Goal: Information Seeking & Learning: Compare options

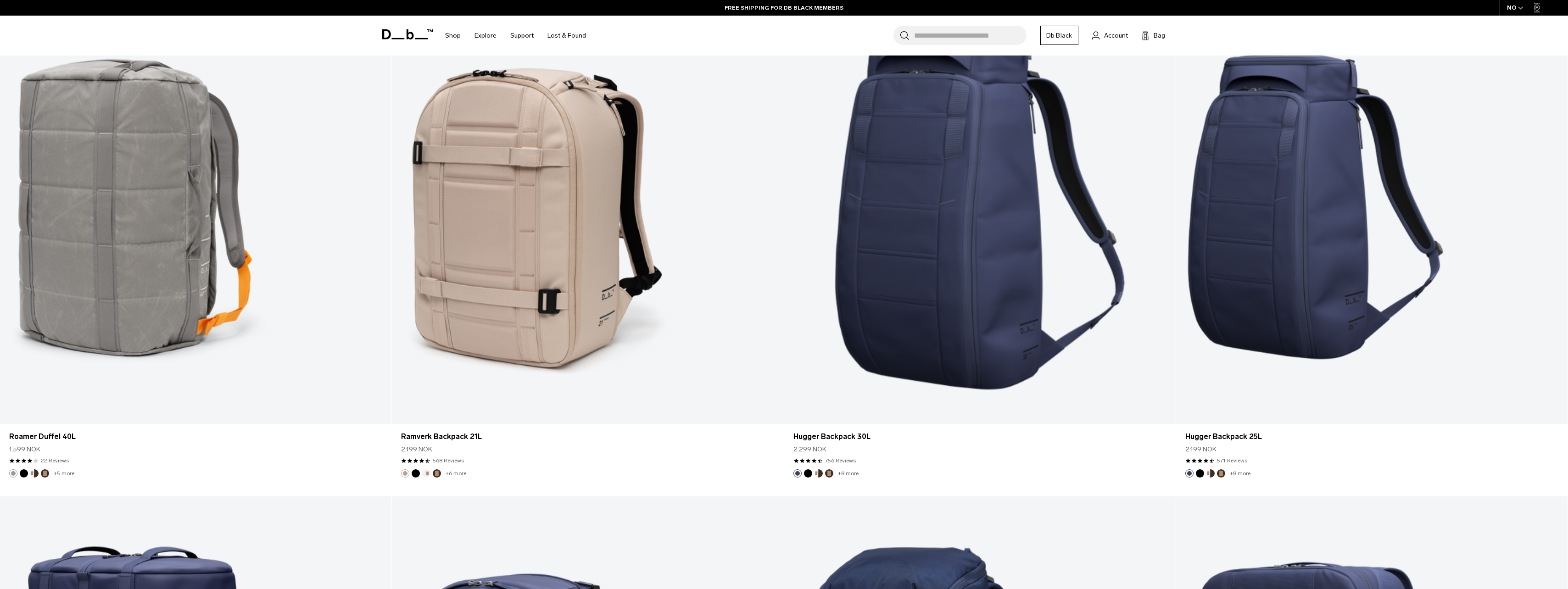
scroll to position [2982, 0]
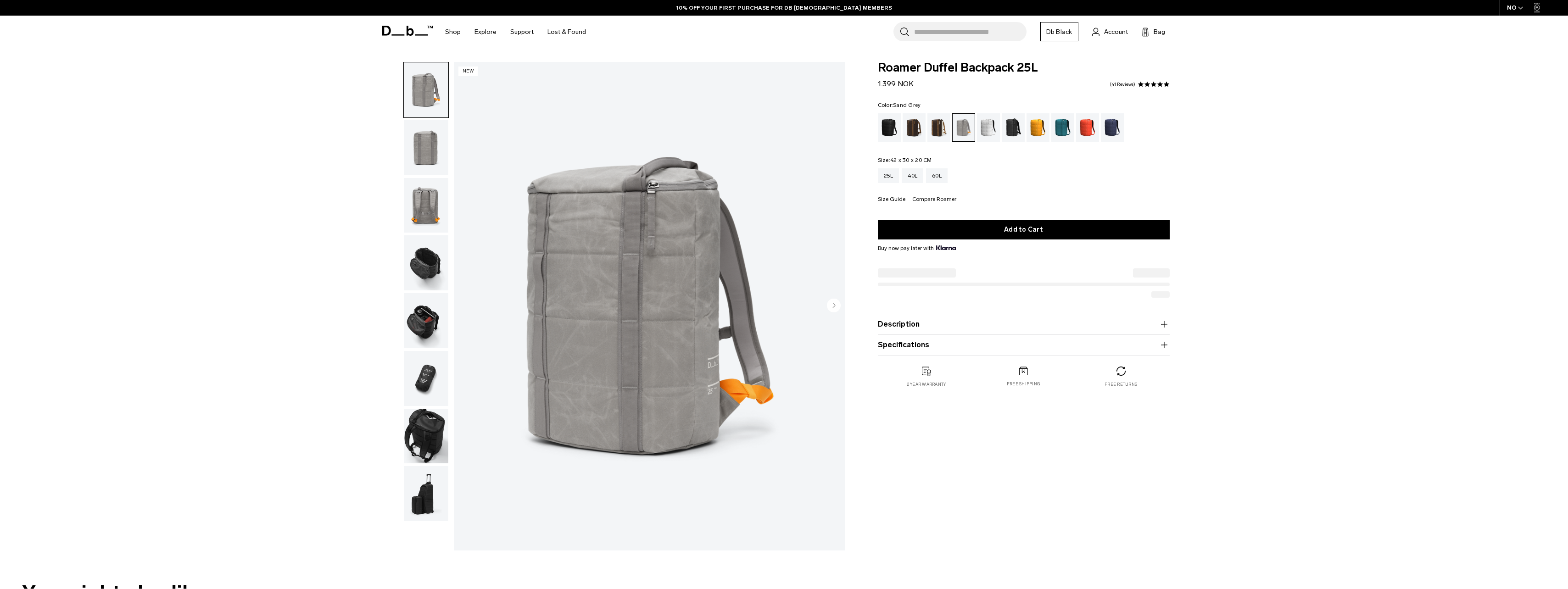
click at [423, 268] on img "button" at bounding box center [425, 262] width 45 height 55
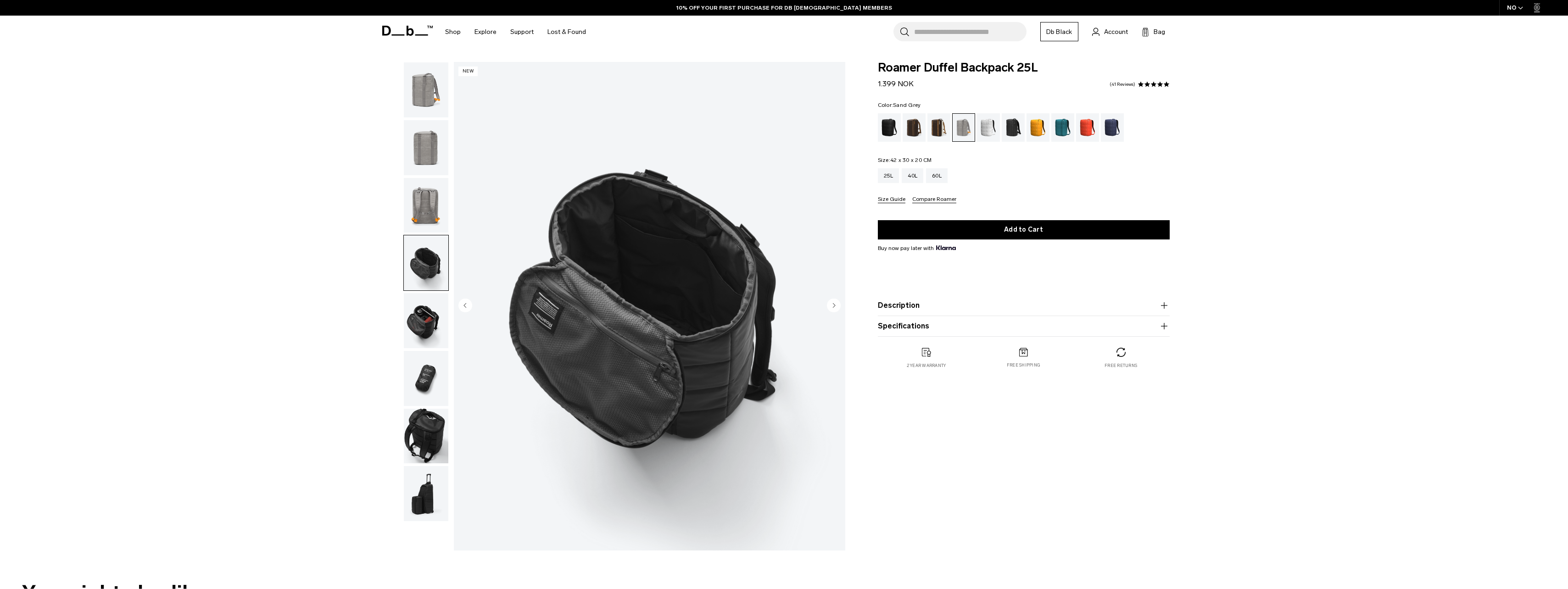
click at [426, 322] on img "button" at bounding box center [425, 320] width 45 height 55
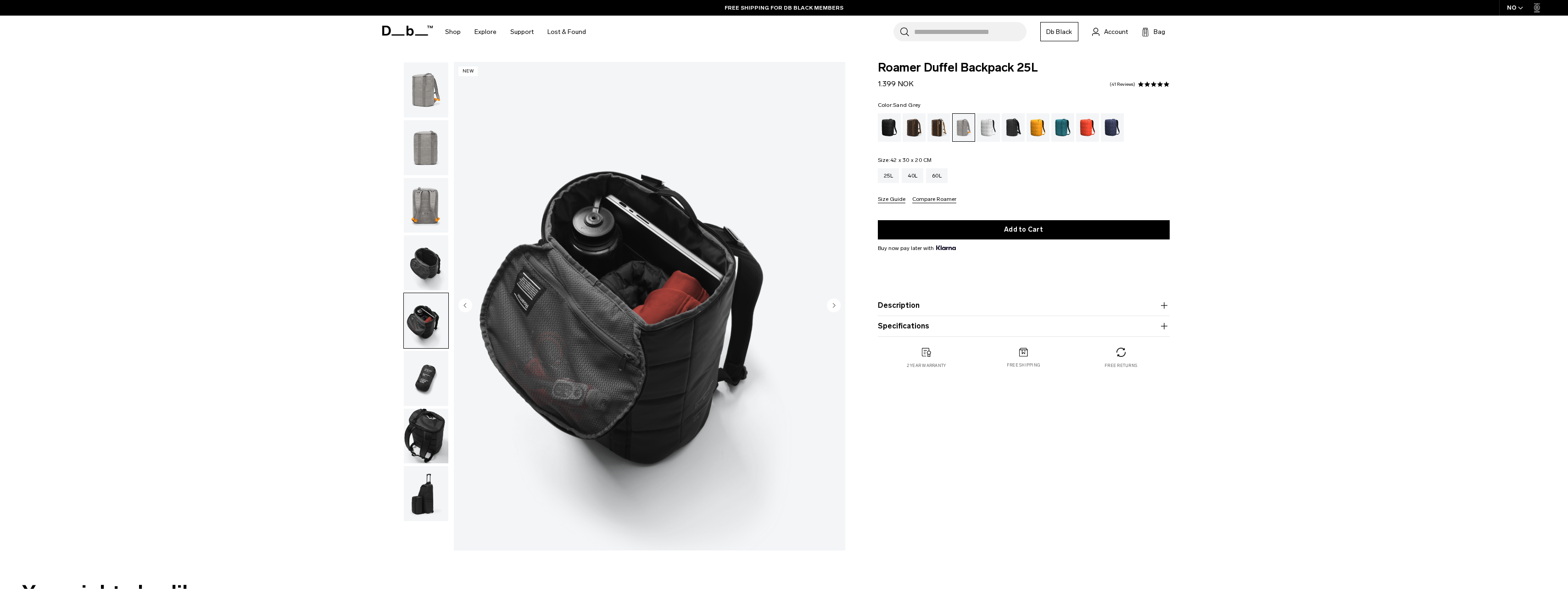
click at [437, 371] on img "button" at bounding box center [425, 378] width 45 height 55
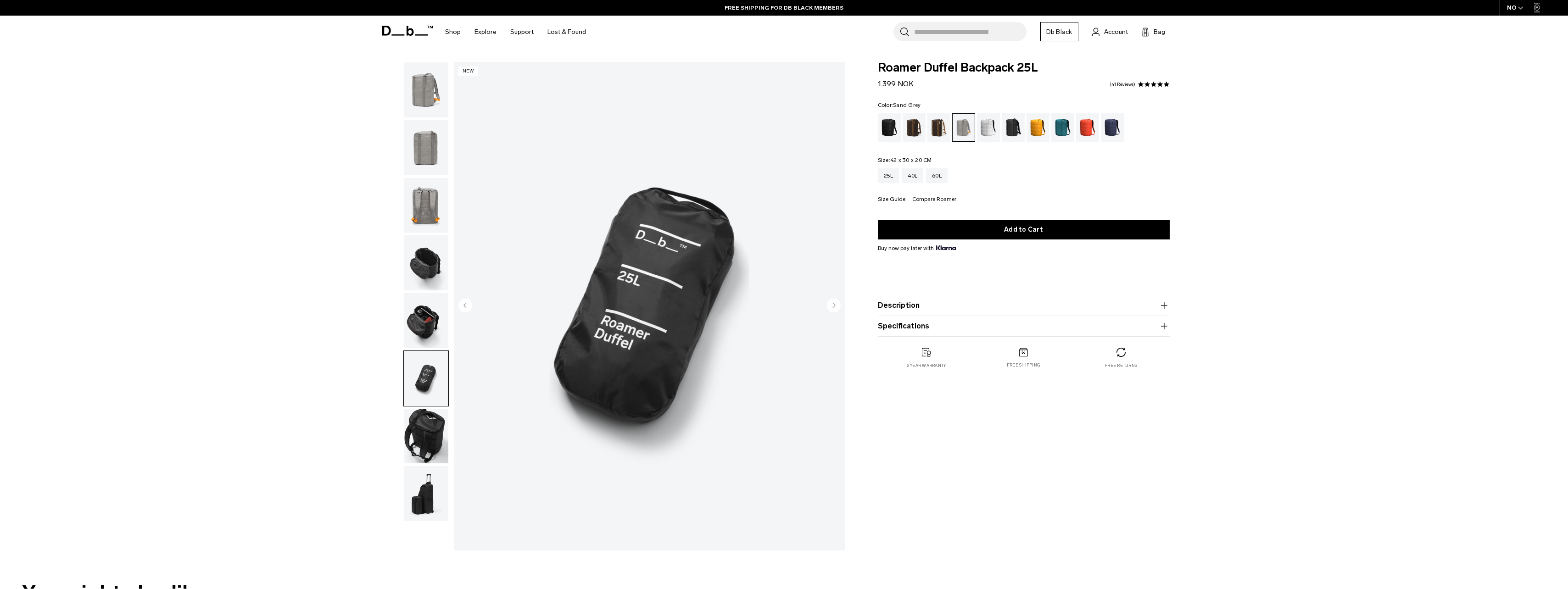
click at [442, 433] on img "button" at bounding box center [425, 436] width 45 height 55
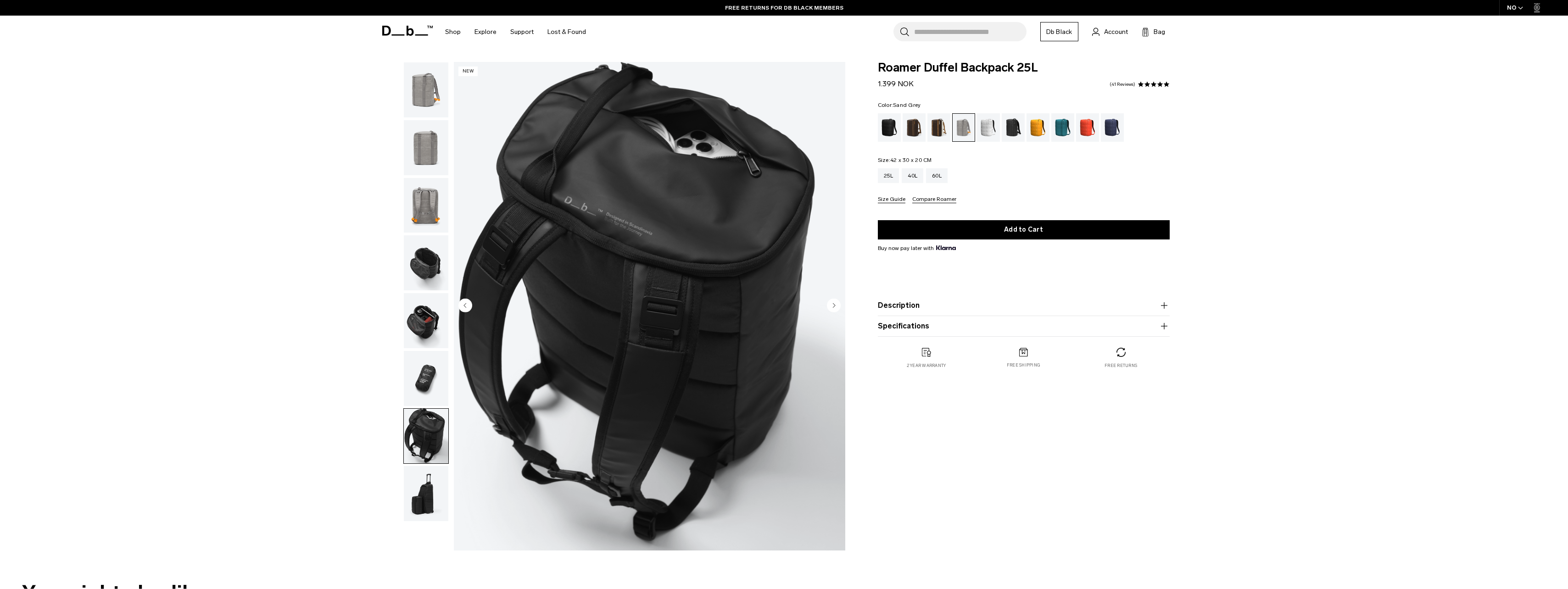
click at [425, 506] on img "button" at bounding box center [425, 493] width 45 height 55
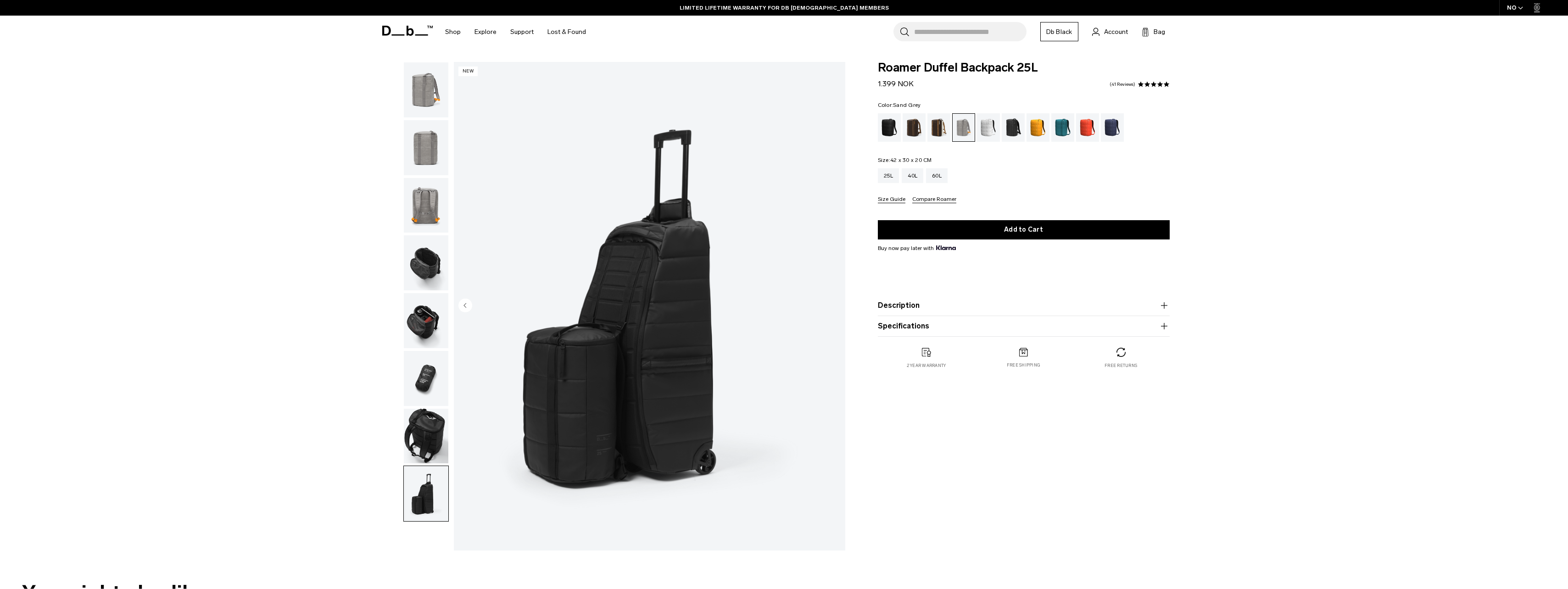
click at [420, 323] on img "button" at bounding box center [425, 320] width 45 height 55
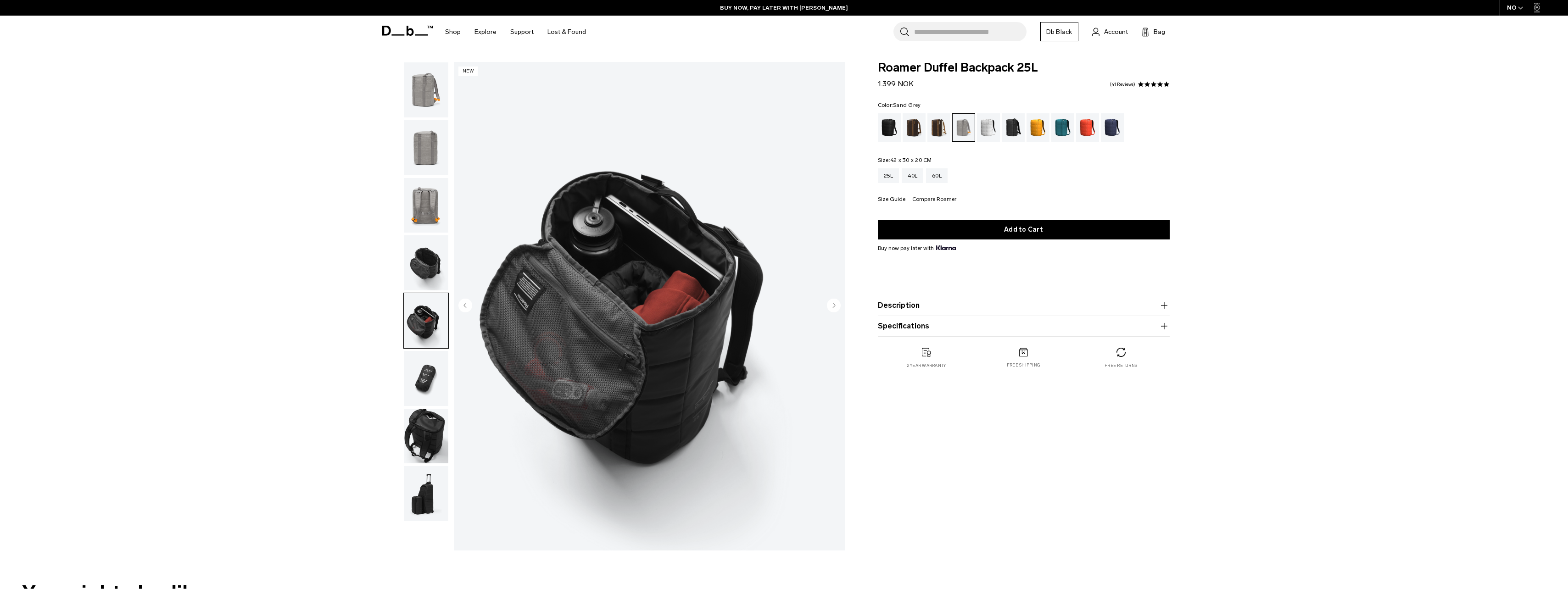
click at [432, 227] on img "button" at bounding box center [425, 205] width 45 height 55
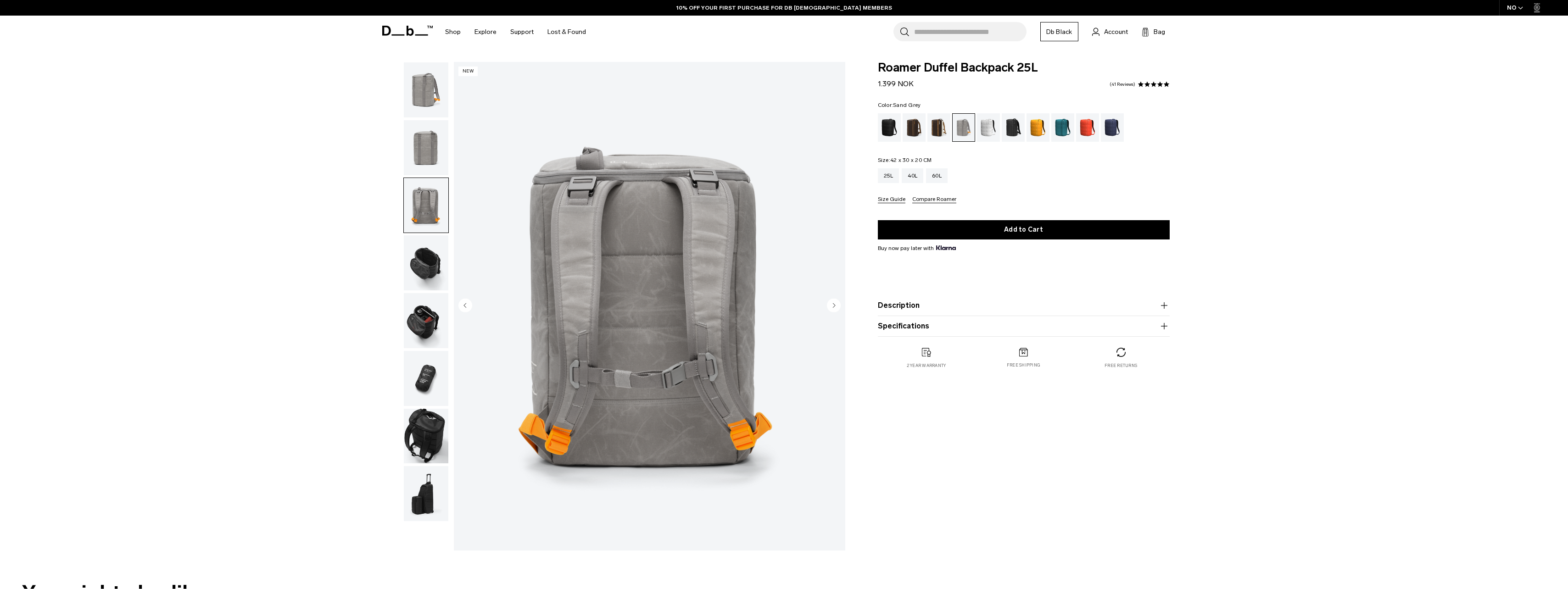
click at [410, 140] on img "button" at bounding box center [425, 147] width 45 height 55
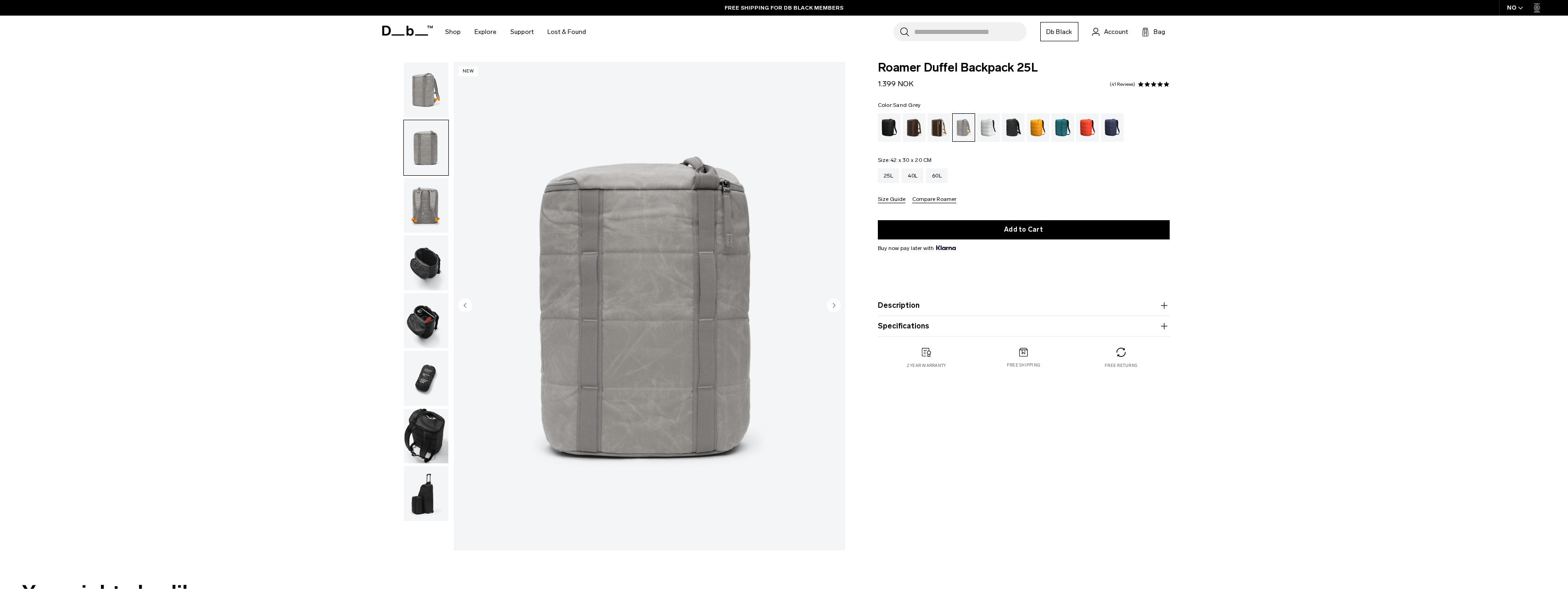
click at [416, 80] on img "button" at bounding box center [425, 89] width 45 height 55
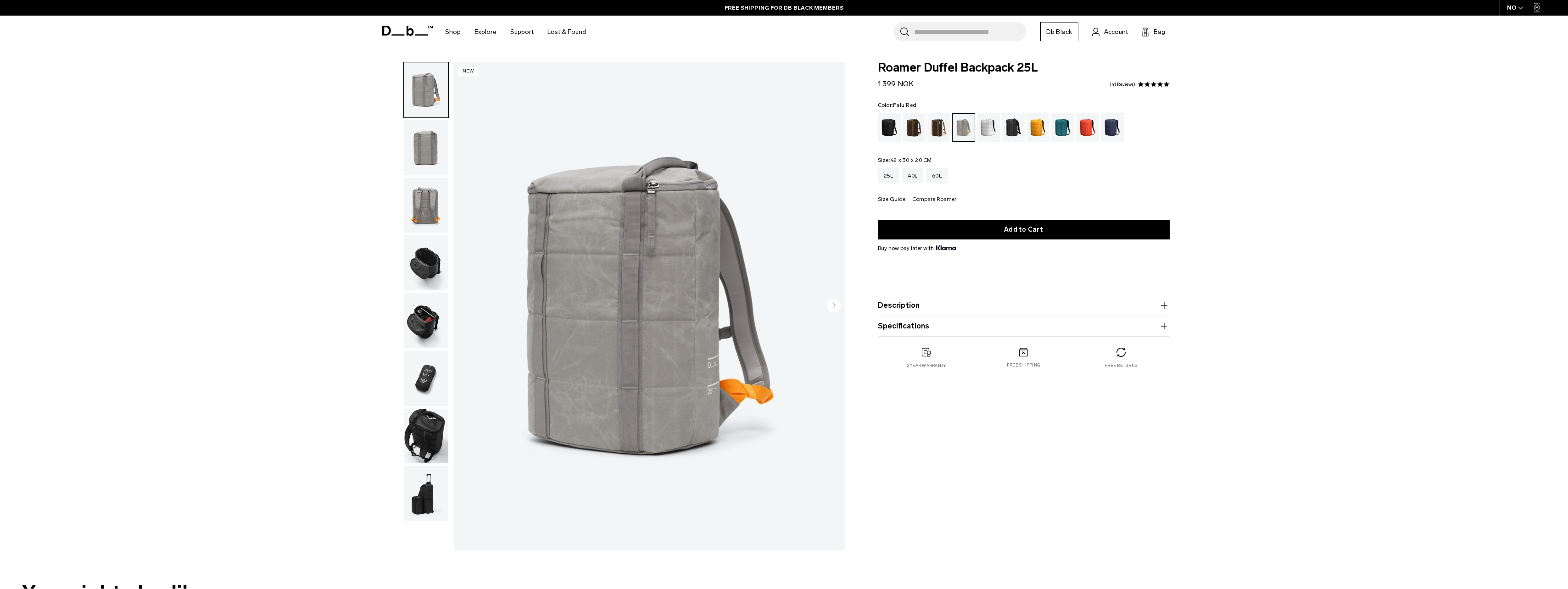
click at [1083, 124] on div "Falu Red" at bounding box center [1088, 127] width 23 height 28
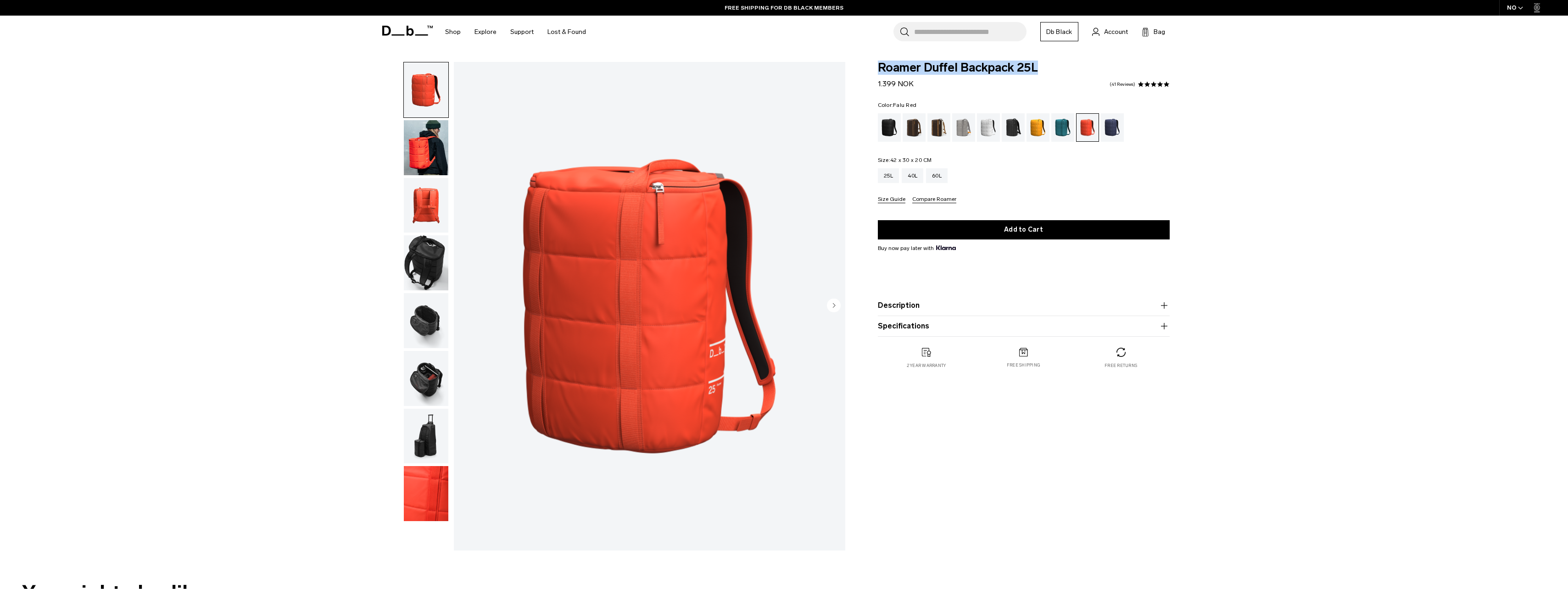
drag, startPoint x: 874, startPoint y: 65, endPoint x: 1045, endPoint y: 65, distance: 171.0
click at [1045, 65] on div "Roamer Duffel Backpack 25L 1.399 NOK 4.9 star rating 41 Reviews Color: Falu Red…" at bounding box center [1023, 224] width 347 height 325
copy span "Roamer Duffel Backpack 25L"
click at [918, 322] on button "Specifications" at bounding box center [1023, 326] width 292 height 11
click at [426, 137] on img "button" at bounding box center [425, 147] width 45 height 55
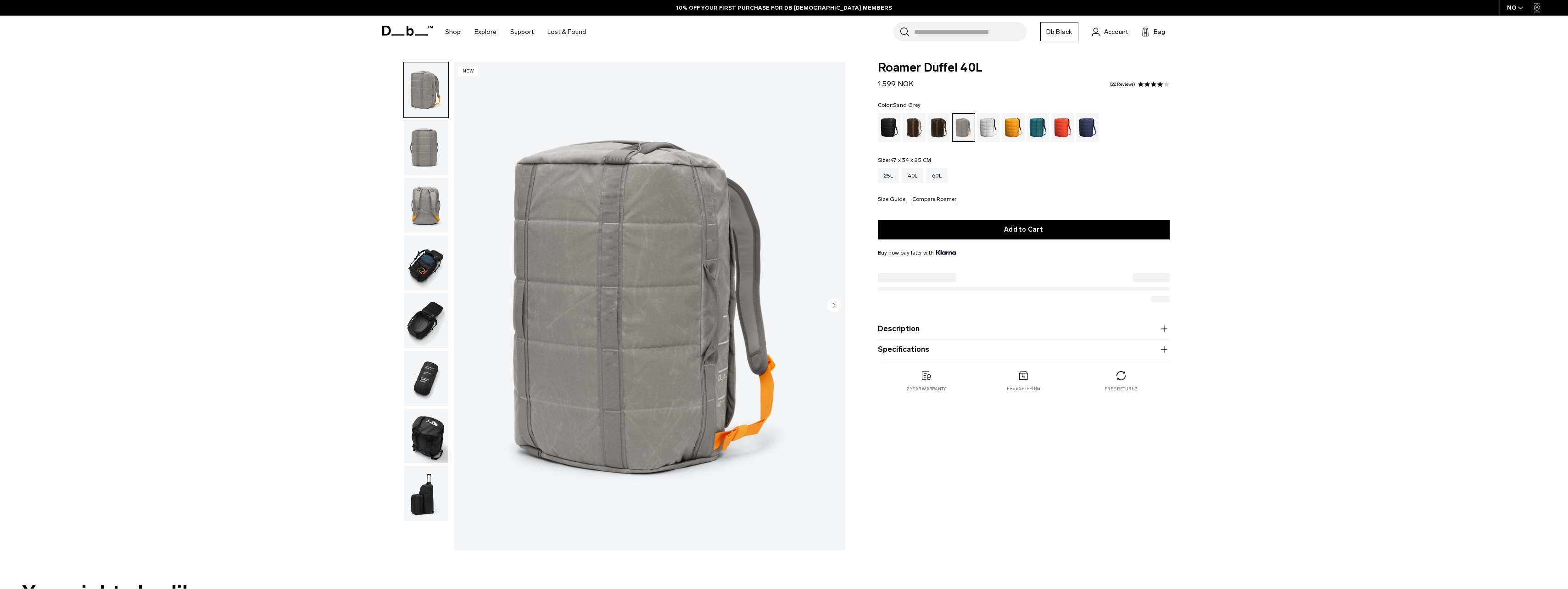
click at [420, 319] on img "button" at bounding box center [425, 320] width 45 height 55
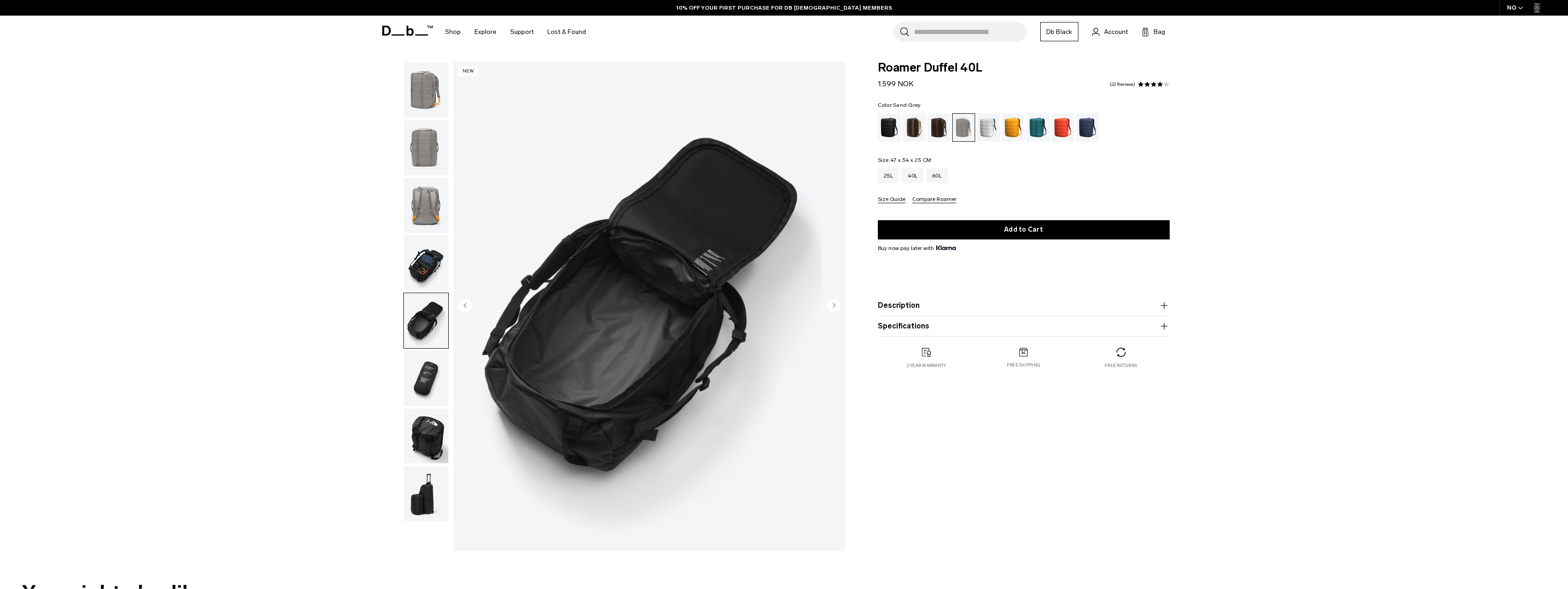
click at [417, 258] on img "button" at bounding box center [425, 262] width 45 height 55
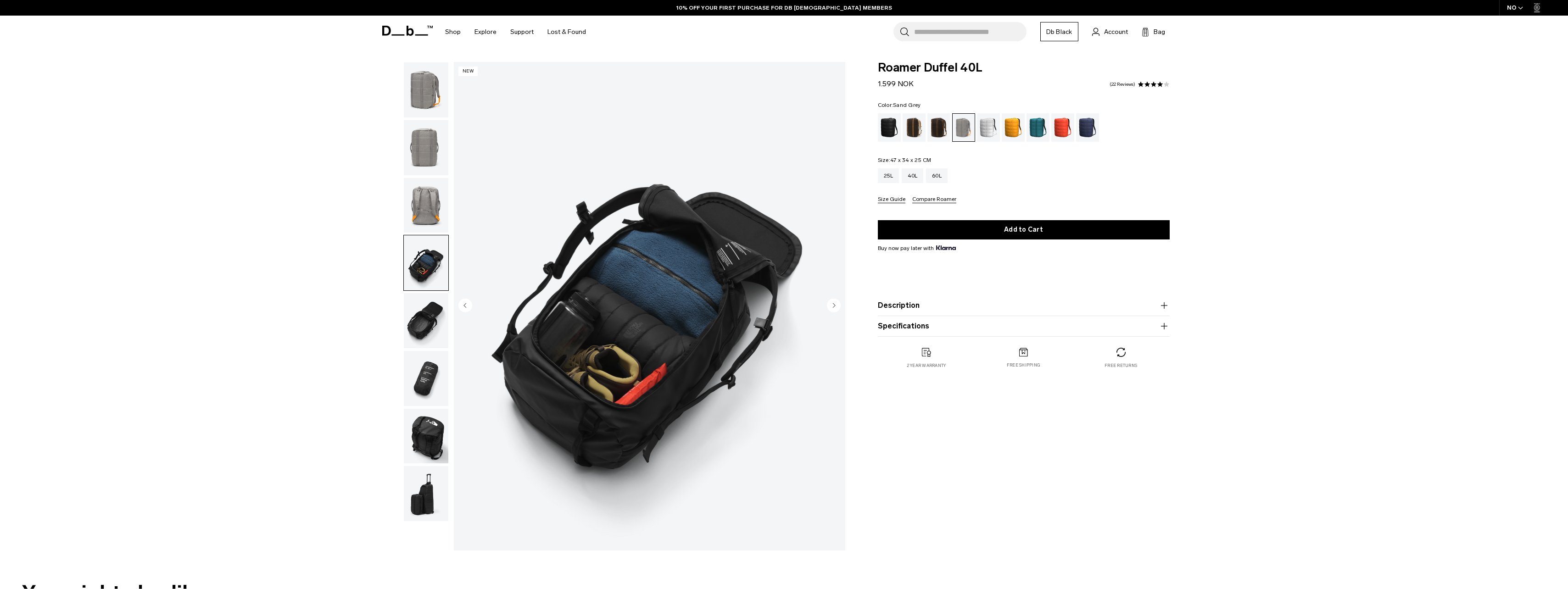
click at [425, 197] on img "button" at bounding box center [425, 205] width 45 height 55
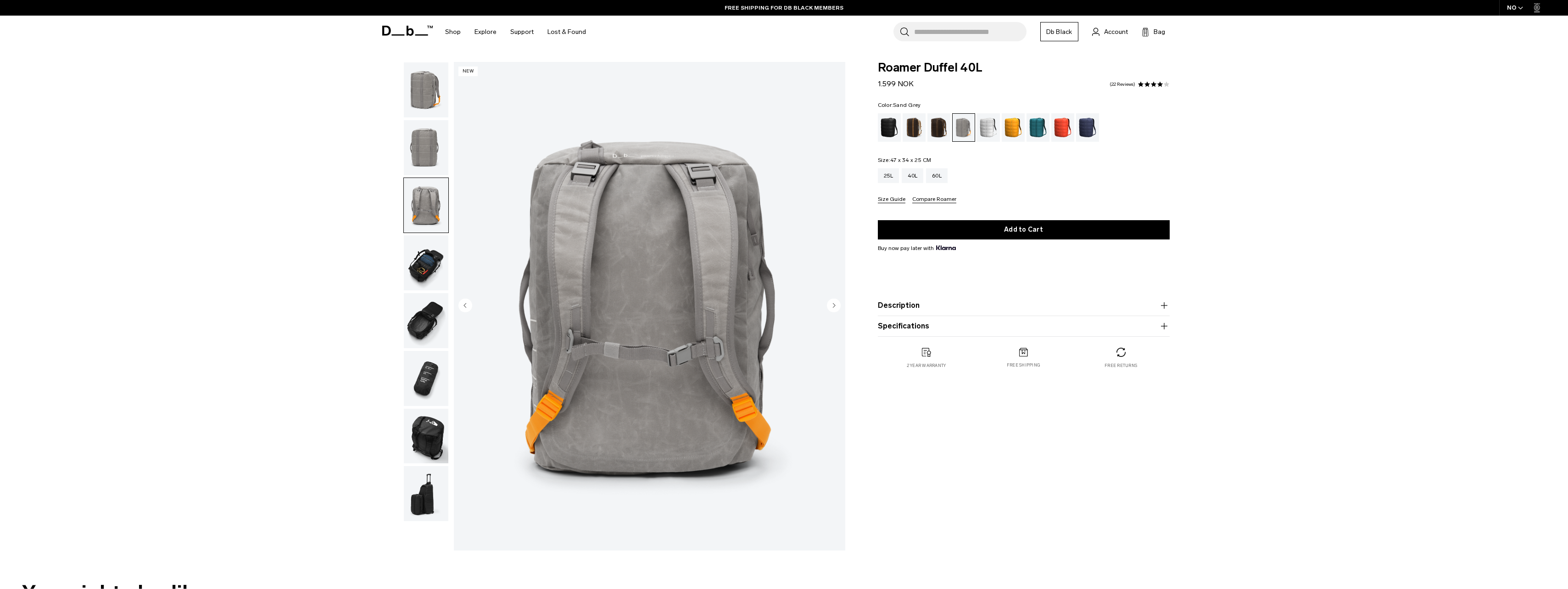
click at [428, 139] on img "button" at bounding box center [425, 147] width 45 height 55
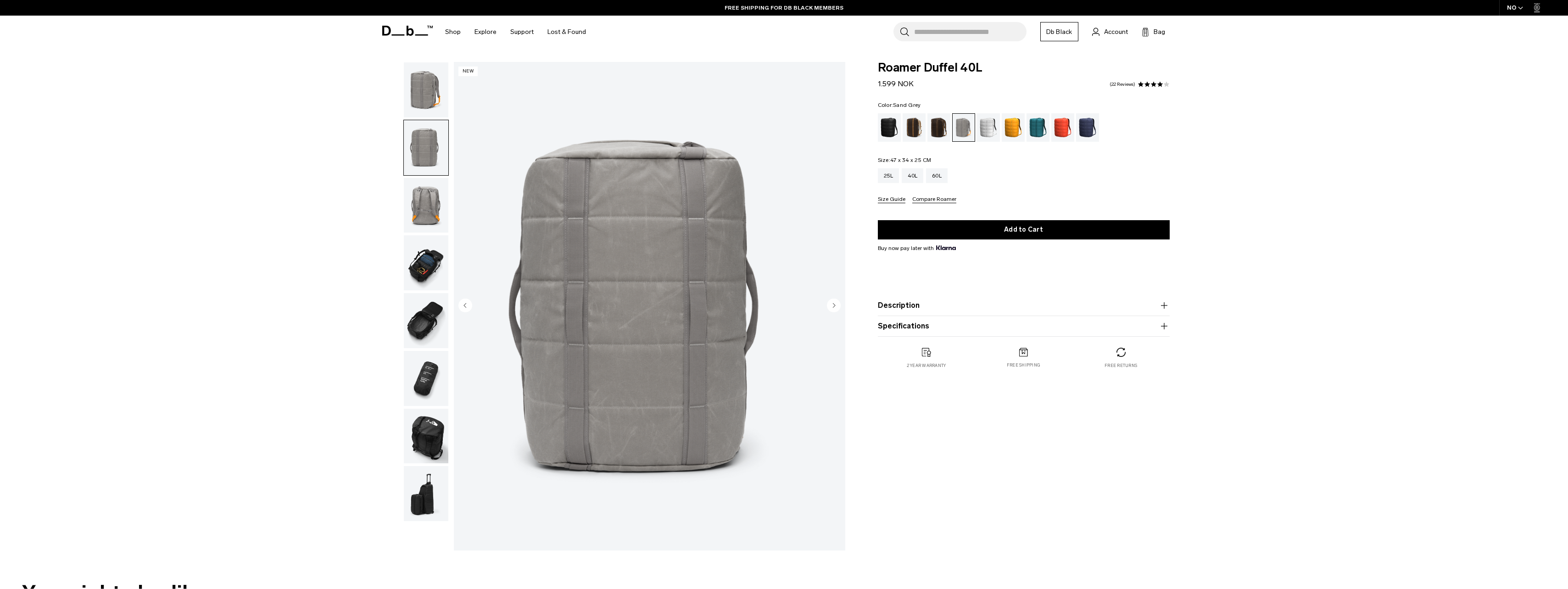
click at [414, 430] on img "button" at bounding box center [425, 436] width 45 height 55
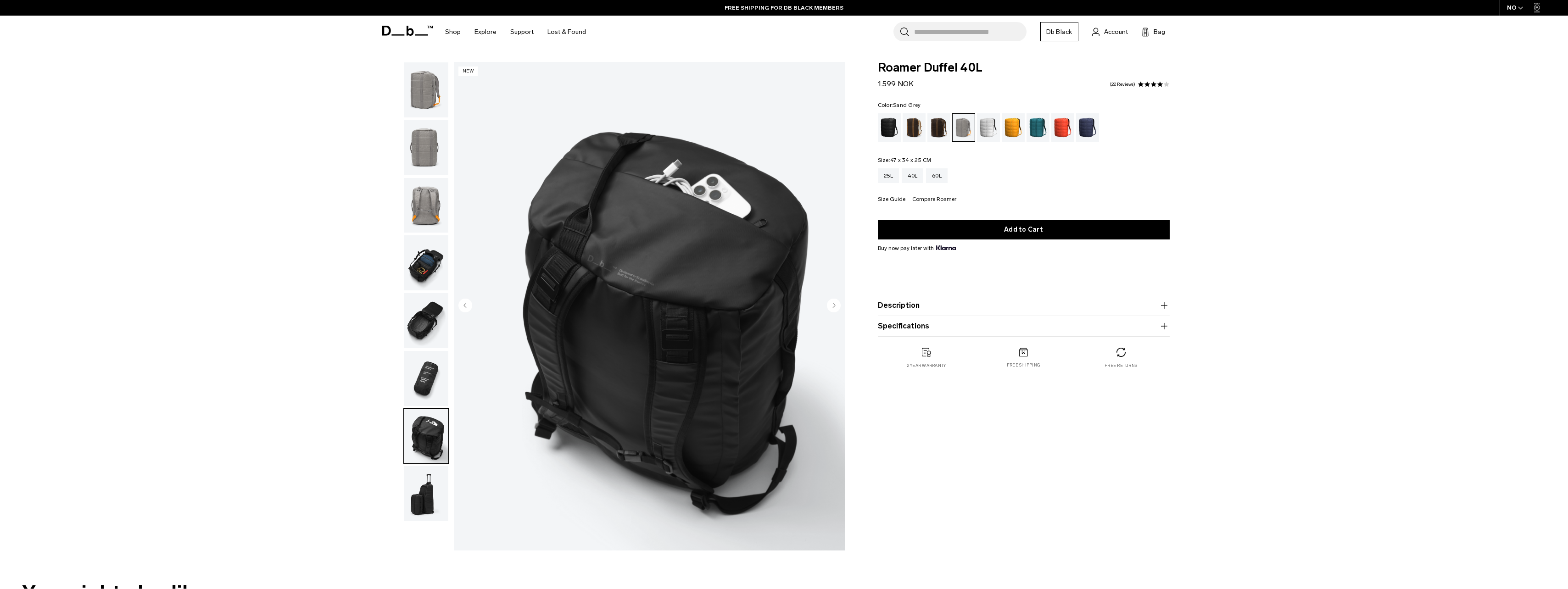
click at [409, 374] on img "button" at bounding box center [425, 378] width 45 height 55
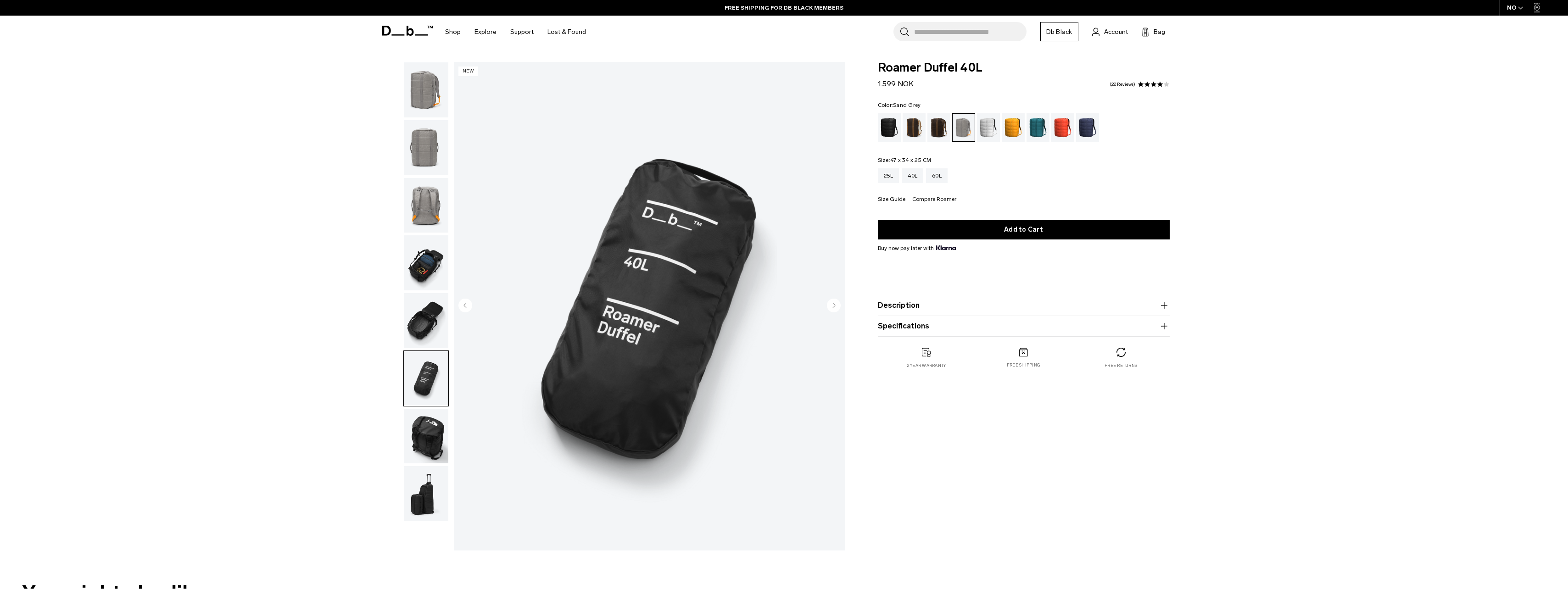
click at [427, 320] on img "button" at bounding box center [425, 320] width 45 height 55
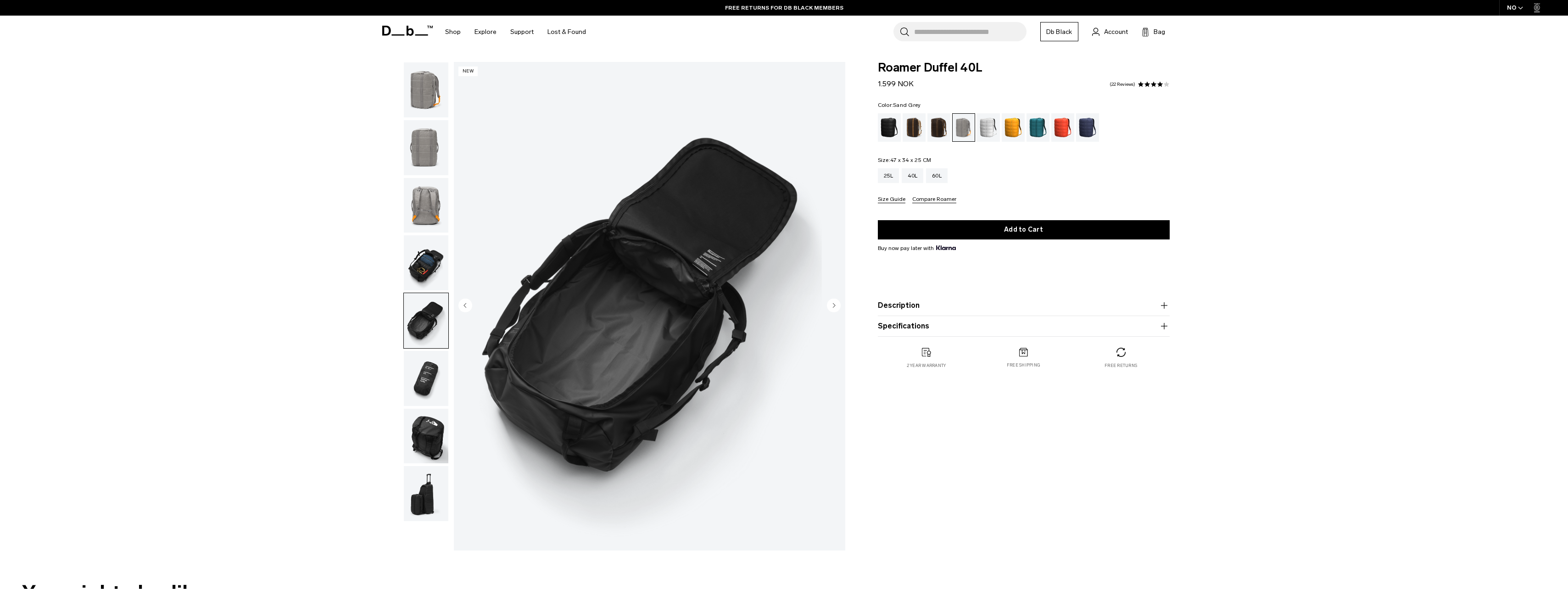
click at [918, 301] on button "Description" at bounding box center [1023, 305] width 292 height 11
